Goal: Check status: Check status

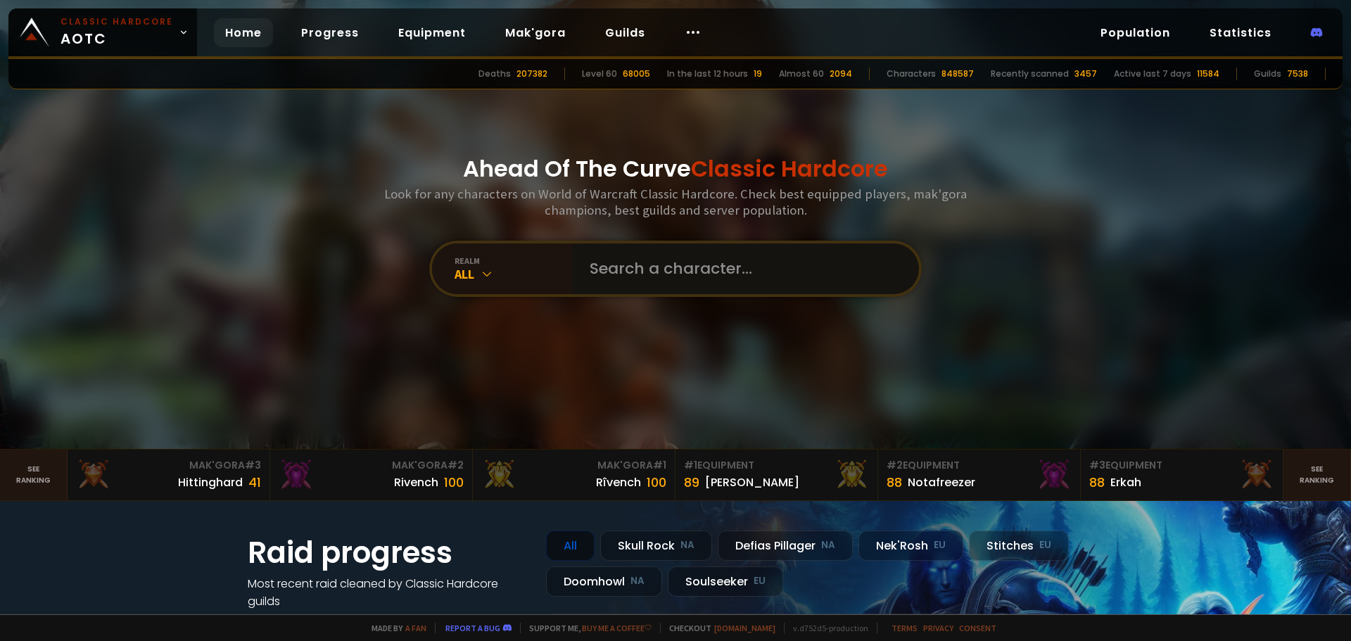
click at [652, 278] on input "text" at bounding box center [741, 268] width 321 height 51
type input "genvækst"
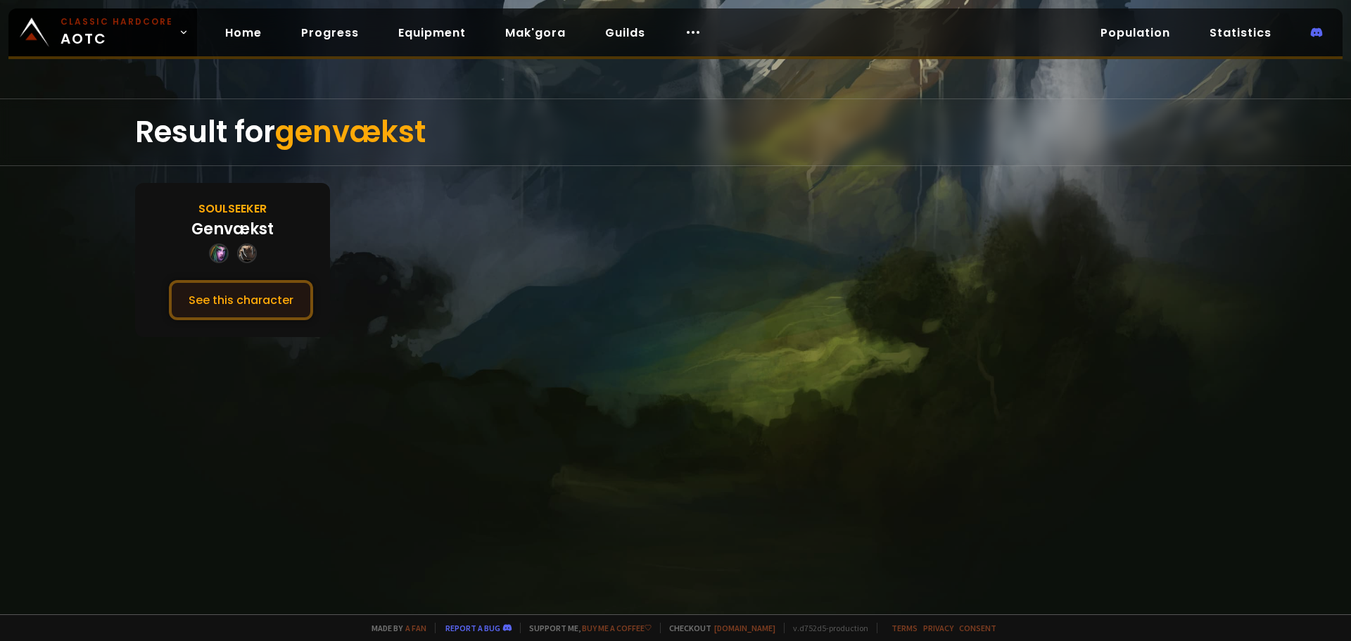
click at [279, 286] on button "See this character" at bounding box center [241, 300] width 144 height 40
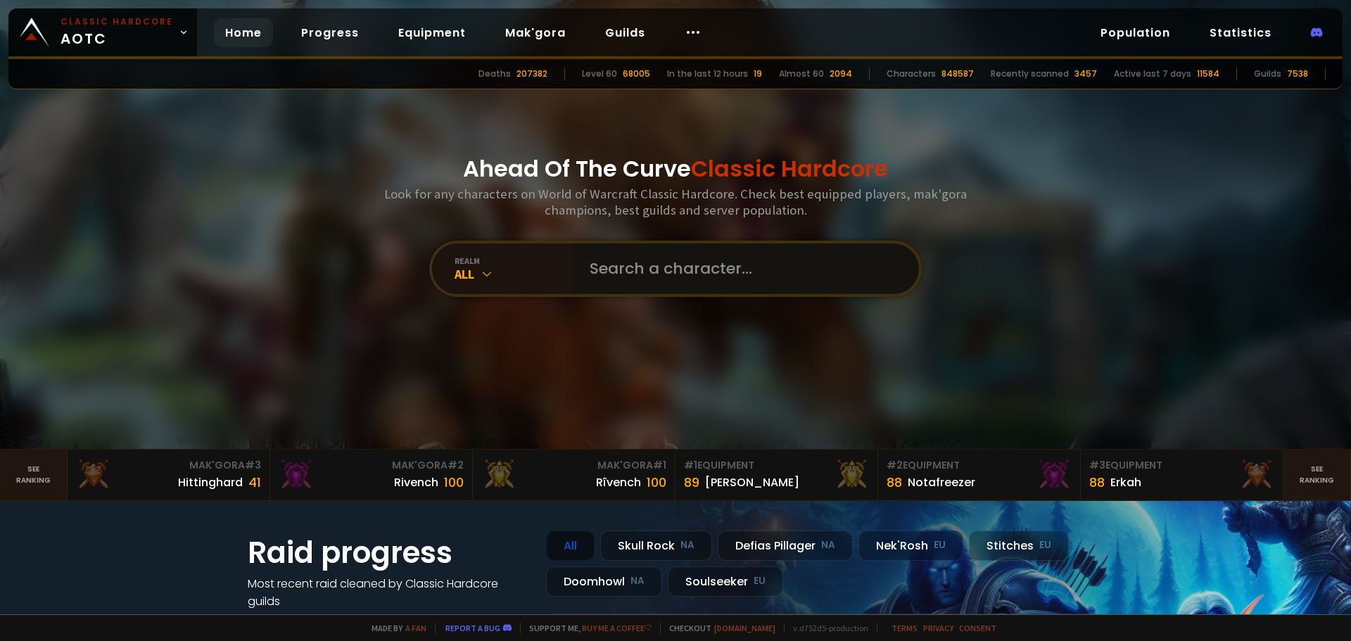
click at [591, 261] on input "text" at bounding box center [741, 268] width 321 height 51
